Goal: Information Seeking & Learning: Learn about a topic

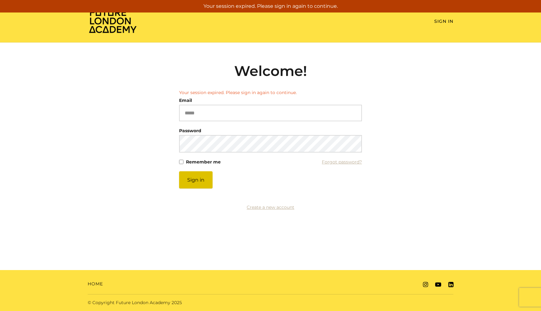
click at [195, 179] on button "Sign in" at bounding box center [195, 180] width 33 height 17
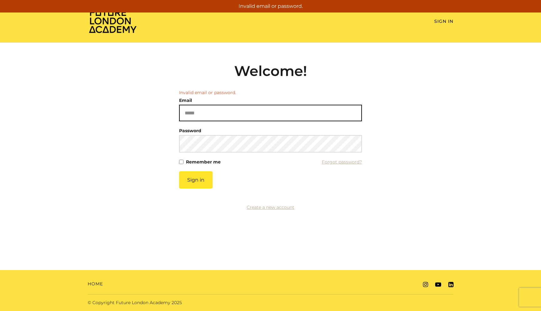
click at [208, 112] on input "Email" at bounding box center [270, 113] width 183 height 17
click at [206, 115] on input "Email" at bounding box center [270, 113] width 183 height 17
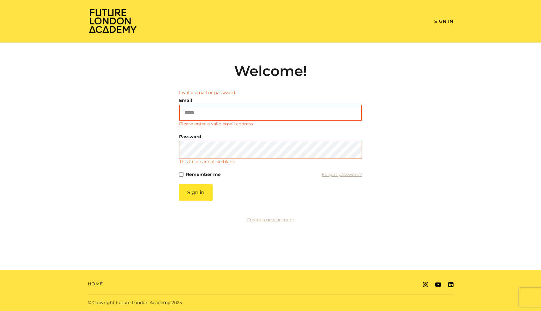
click at [208, 114] on input "Email" at bounding box center [270, 113] width 183 height 16
type input "**********"
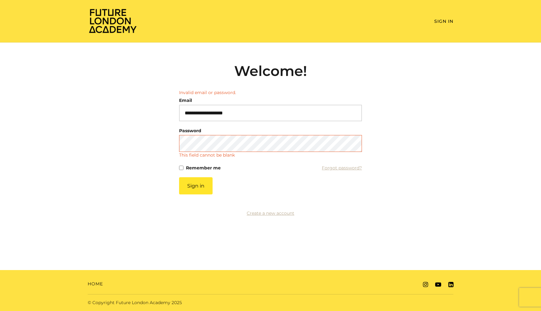
click at [151, 167] on div "**********" at bounding box center [271, 140] width 366 height 155
click at [153, 154] on div "**********" at bounding box center [271, 140] width 366 height 155
click at [197, 189] on button "Sign in" at bounding box center [195, 185] width 33 height 17
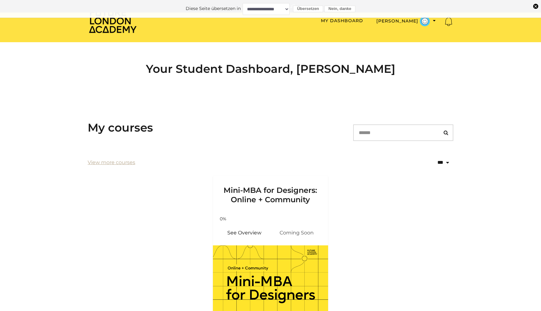
scroll to position [59, 0]
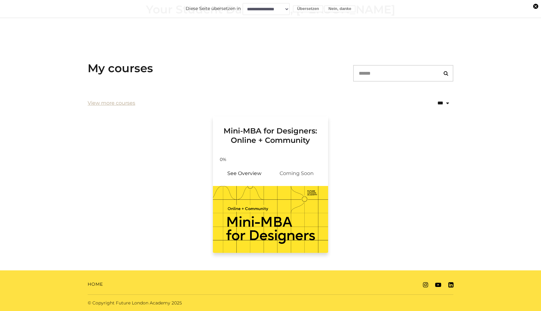
click at [268, 147] on div "Mini-MBA for Designers: Online + Community" at bounding box center [270, 134] width 115 height 36
click at [246, 175] on link "See Overview" at bounding box center [244, 173] width 53 height 15
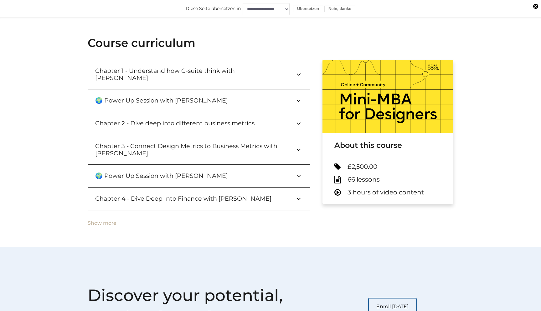
scroll to position [179, 0]
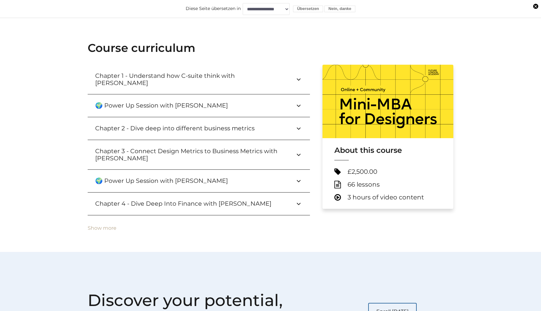
click at [299, 77] on icon at bounding box center [299, 80] width 8 height 8
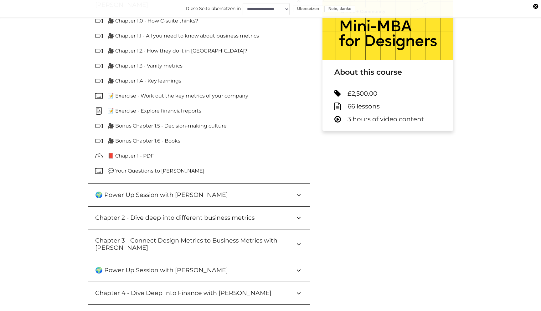
scroll to position [257, 0]
click at [299, 192] on icon at bounding box center [299, 196] width 8 height 8
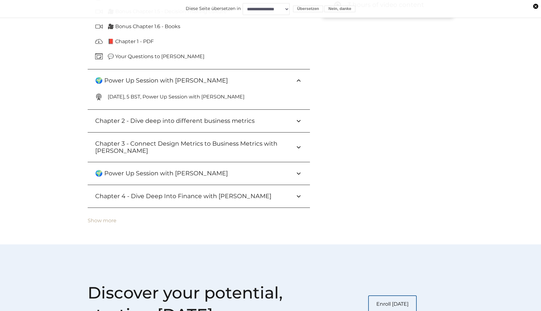
scroll to position [372, 0]
click at [299, 118] on icon at bounding box center [299, 122] width 8 height 8
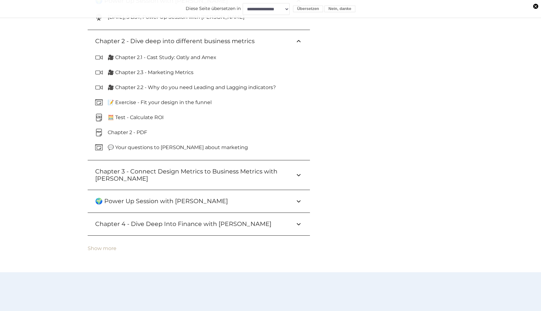
scroll to position [453, 0]
click at [298, 171] on icon at bounding box center [299, 175] width 8 height 8
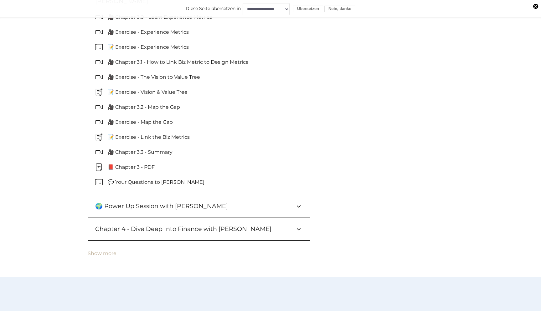
scroll to position [630, 0]
click at [299, 203] on icon at bounding box center [299, 207] width 8 height 8
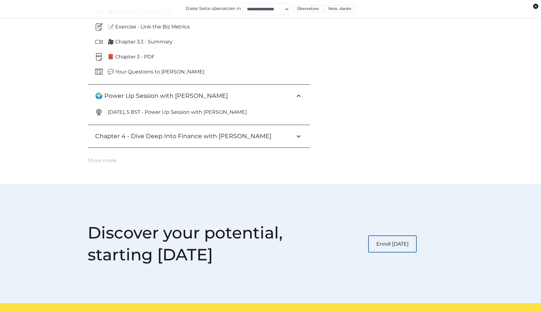
scroll to position [773, 0]
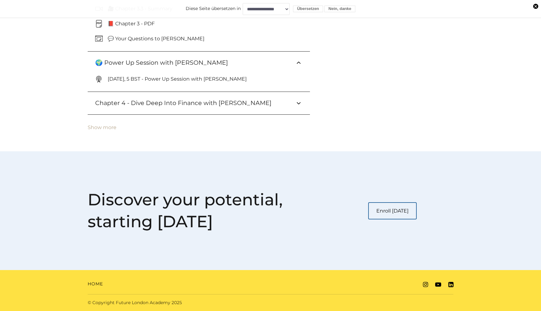
click at [298, 100] on icon at bounding box center [299, 104] width 8 height 8
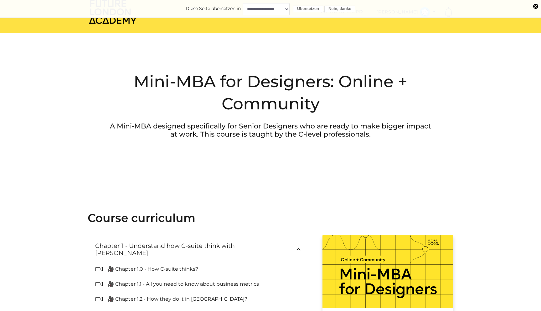
scroll to position [0, 0]
